Goal: Book appointment/travel/reservation

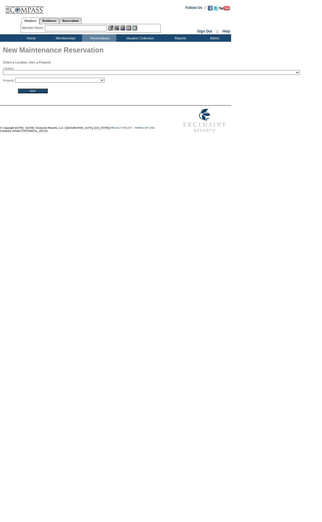
click at [63, 73] on select "2024 The Founders Cup - Eden Club Founders Cup 2025 Kentucky Derby - 2025 Kentu…" at bounding box center [151, 72] width 297 height 5
select select "665"
click at [3, 71] on select "2024 The Founders Cup - Eden Club Founders Cup 2025 Kentucky Derby - 2025 Kentu…" at bounding box center [151, 72] width 297 height 5
click at [60, 81] on select "Rosewood Le Guanahani - Garden [GEOGRAPHIC_DATA] - Wellness Junior Suite" at bounding box center [59, 80] width 89 height 5
click at [17, 79] on select "Rosewood Le Guanahani - Garden [GEOGRAPHIC_DATA] - Wellness Junior Suite" at bounding box center [59, 80] width 89 height 5
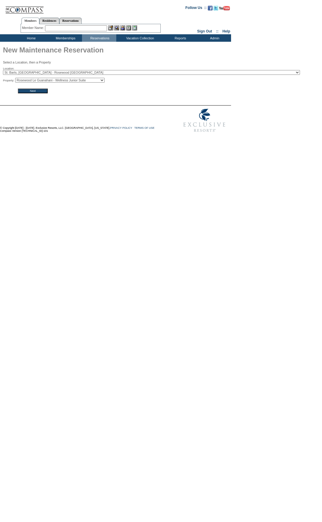
click at [55, 81] on select "Rosewood Le Guanahani - Garden [GEOGRAPHIC_DATA] - Wellness Junior Suite" at bounding box center [59, 80] width 89 height 5
select select "8621"
click at [17, 79] on select "Rosewood Le Guanahani - Garden [GEOGRAPHIC_DATA] - Wellness Junior Suite" at bounding box center [59, 80] width 89 height 5
drag, startPoint x: 34, startPoint y: 94, endPoint x: 35, endPoint y: 97, distance: 3.1
click at [34, 93] on input "Next" at bounding box center [33, 90] width 30 height 5
